Goal: Task Accomplishment & Management: Use online tool/utility

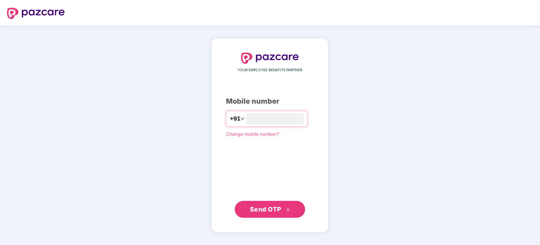
type input "**********"
click at [274, 211] on span "Send OTP" at bounding box center [265, 208] width 31 height 7
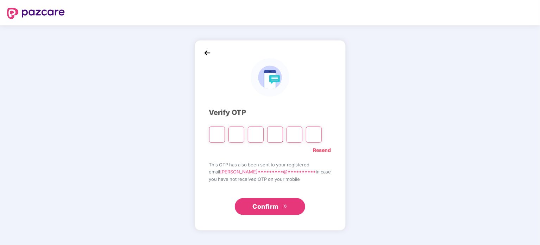
type input "*"
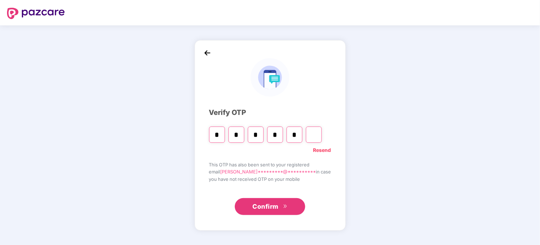
type input "*"
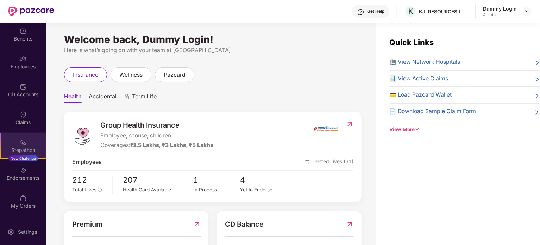
scroll to position [55, 0]
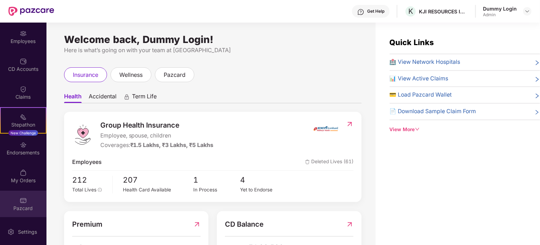
click at [19, 205] on div "Pazcard" at bounding box center [23, 208] width 46 height 7
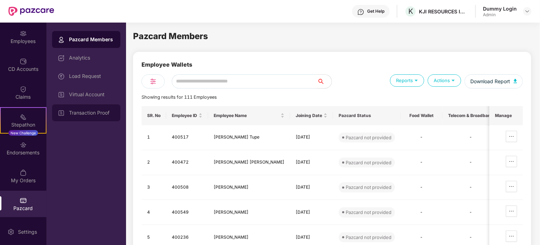
click at [89, 112] on div "Transaction Proof" at bounding box center [92, 113] width 46 height 6
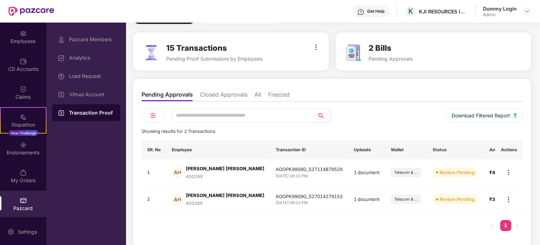
scroll to position [42, 0]
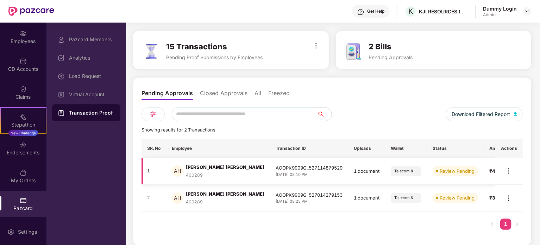
click at [509, 169] on img at bounding box center [509, 171] width 8 height 8
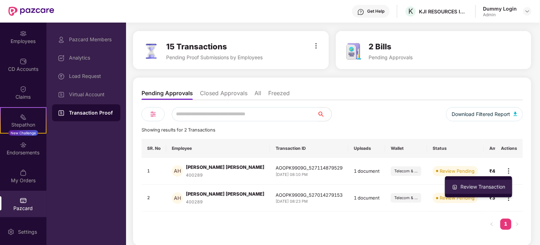
click at [488, 184] on div "Review Transaction" at bounding box center [483, 187] width 48 height 8
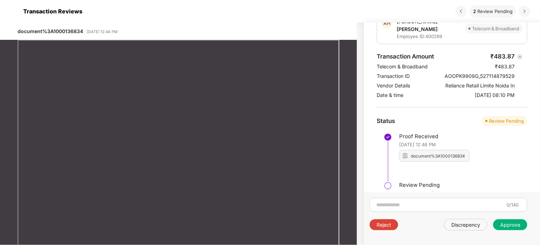
scroll to position [30, 0]
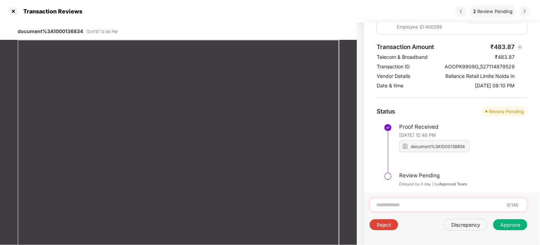
click at [400, 204] on input at bounding box center [440, 204] width 128 height 7
type input "**********"
click at [520, 222] on div "Approve" at bounding box center [511, 224] width 20 height 7
click at [403, 204] on input at bounding box center [440, 204] width 128 height 7
type input "**********"
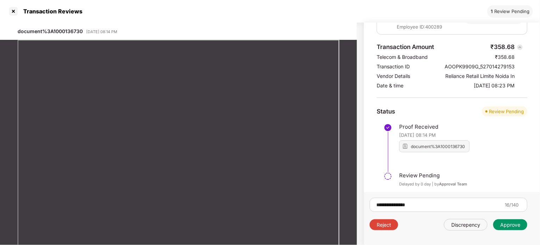
click at [511, 228] on div "Approve" at bounding box center [511, 224] width 34 height 11
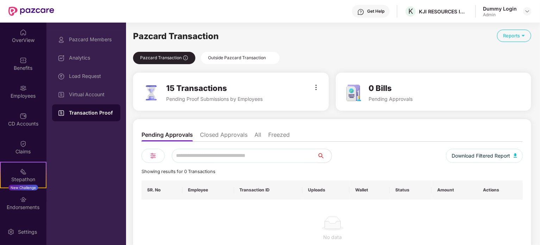
click at [225, 56] on div "Outside Pazcard Transaction" at bounding box center [240, 58] width 79 height 12
